Goal: Information Seeking & Learning: Find specific fact

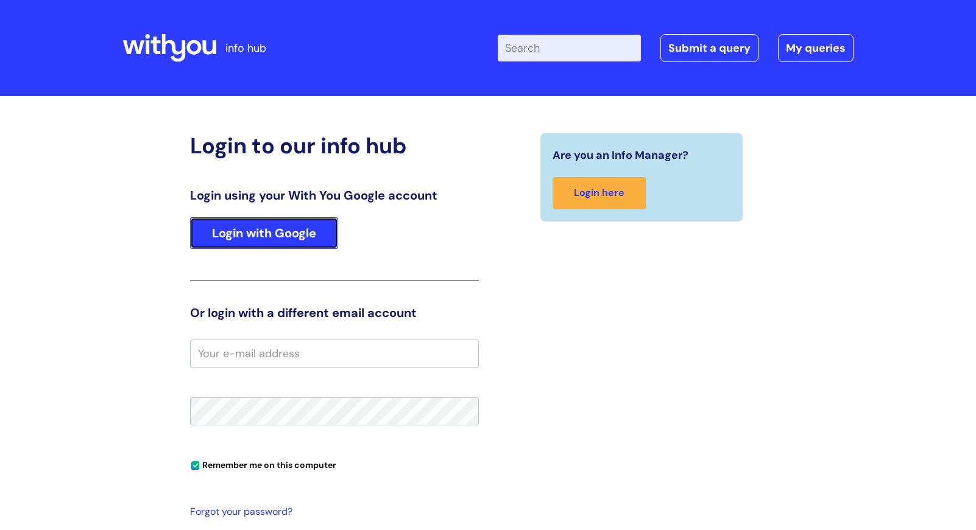
click at [300, 241] on link "Login with Google" at bounding box center [264, 233] width 148 height 32
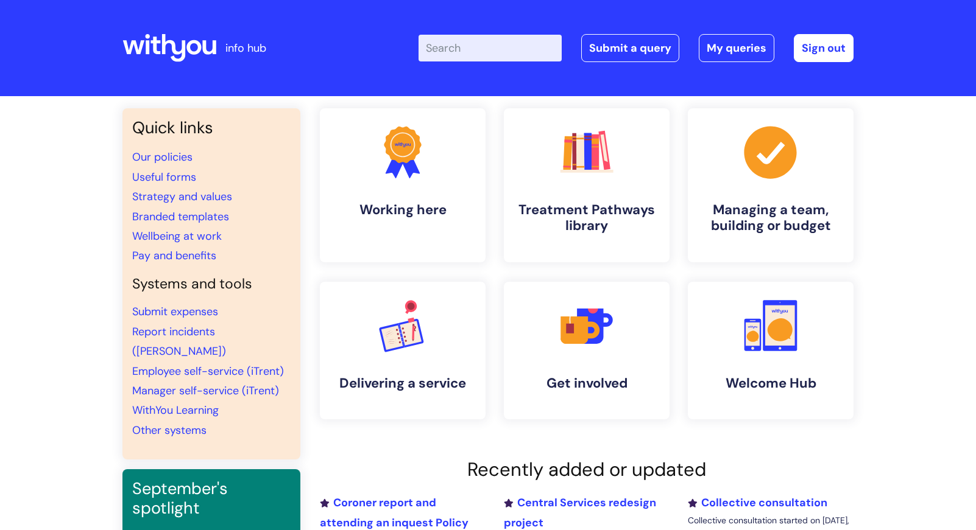
click at [492, 48] on input "Enter your search term here..." at bounding box center [489, 48] width 143 height 27
type input "pay"
click button "Search" at bounding box center [0, 0] width 0 height 0
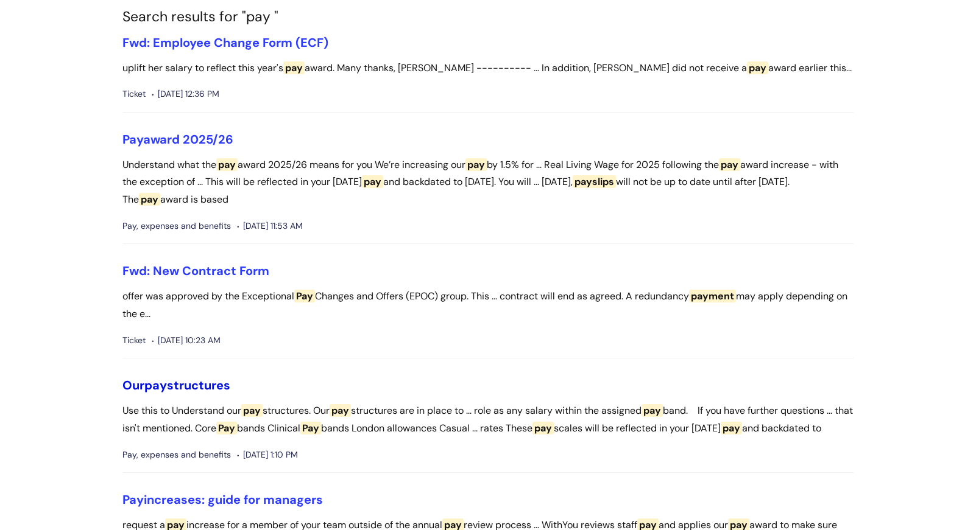
scroll to position [122, 0]
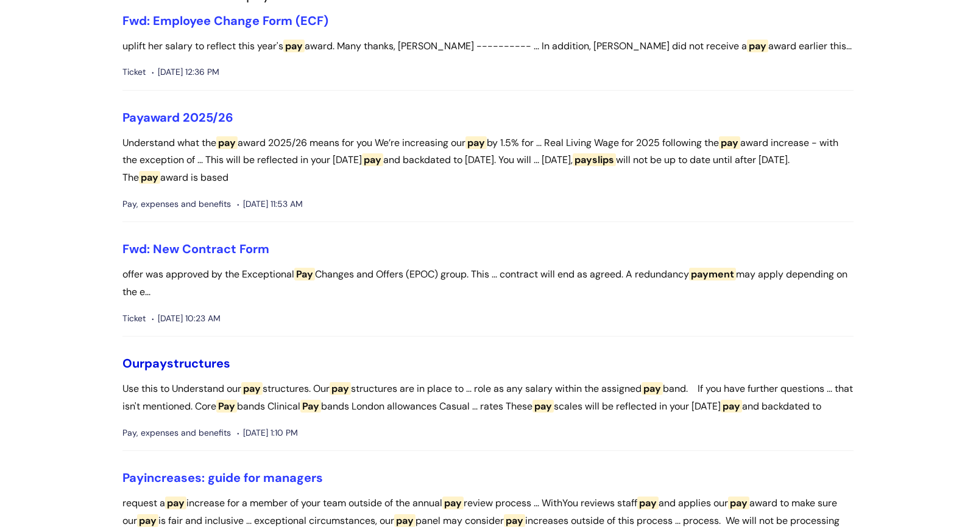
click at [219, 363] on link "Our pay structures" at bounding box center [176, 364] width 108 height 16
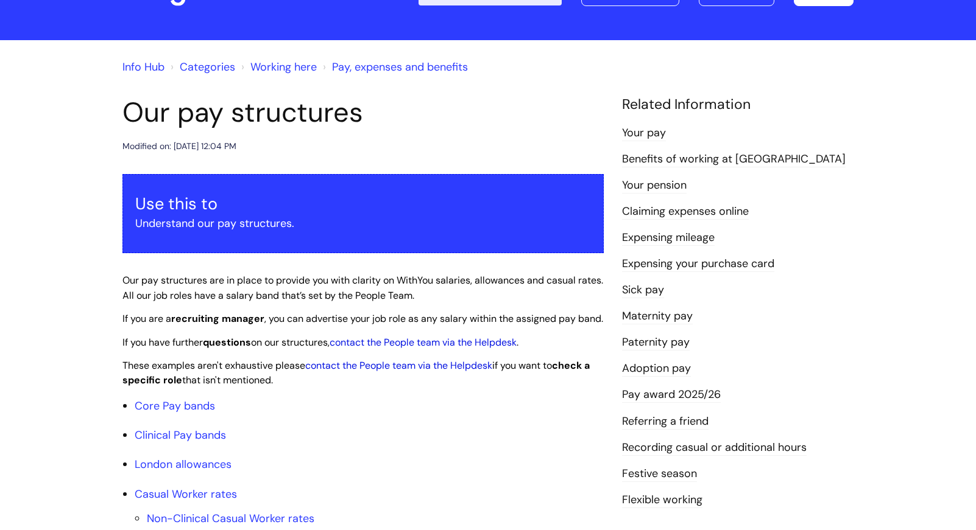
scroll to position [122, 0]
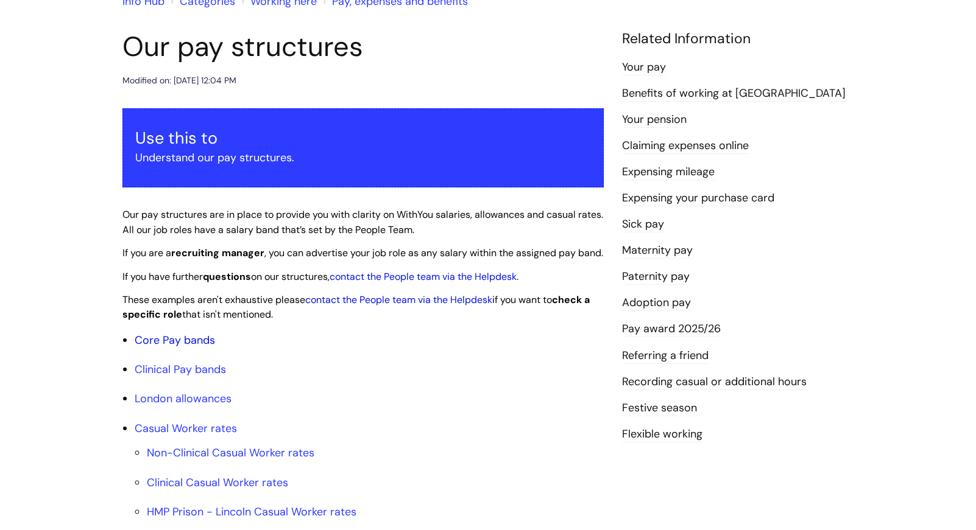
click at [172, 348] on link "Core Pay bands" at bounding box center [175, 340] width 80 height 15
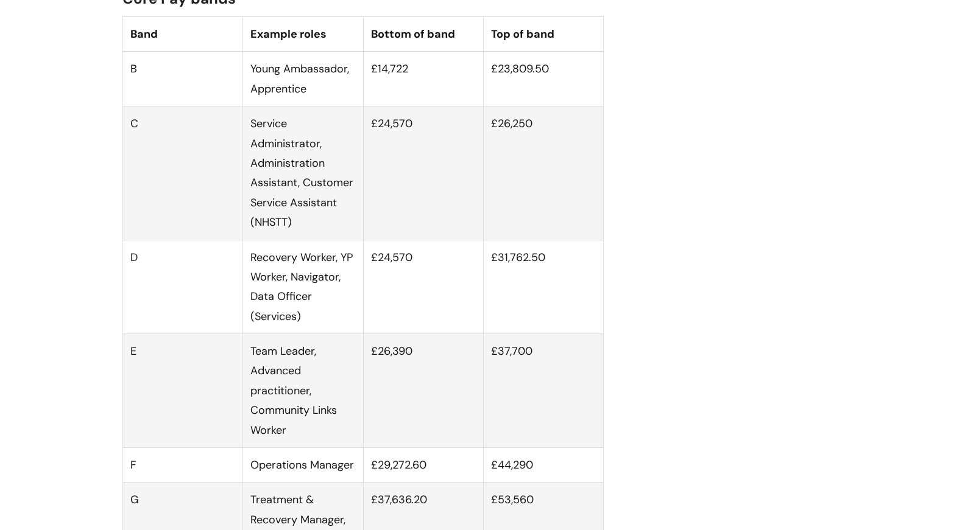
scroll to position [853, 0]
